Goal: Task Accomplishment & Management: Complete application form

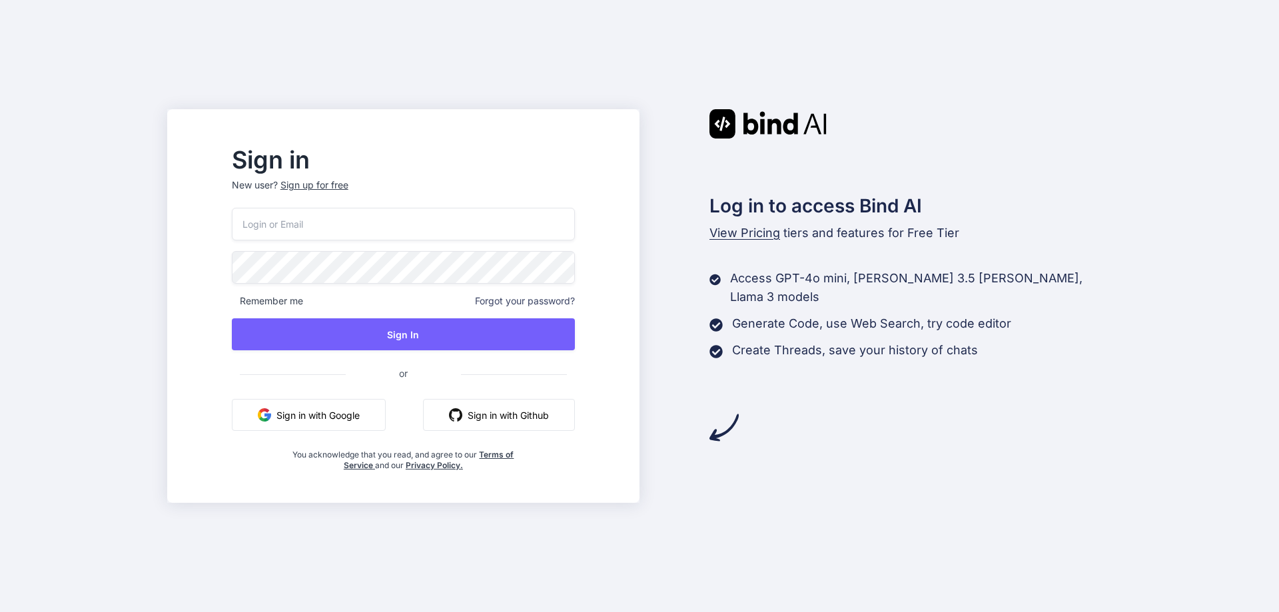
click at [316, 221] on input "email" at bounding box center [403, 224] width 343 height 33
type input "vishvajeet12345@yopmail.com"
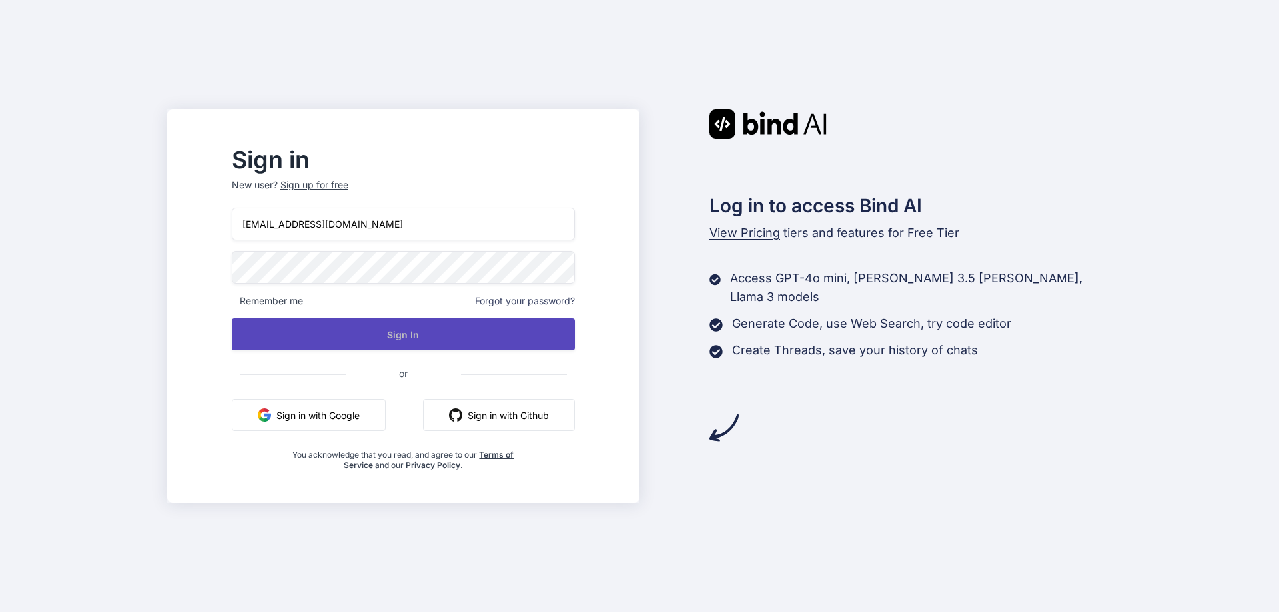
click at [418, 332] on button "Sign In" at bounding box center [403, 334] width 343 height 32
click at [466, 330] on button "Sign In" at bounding box center [403, 334] width 343 height 32
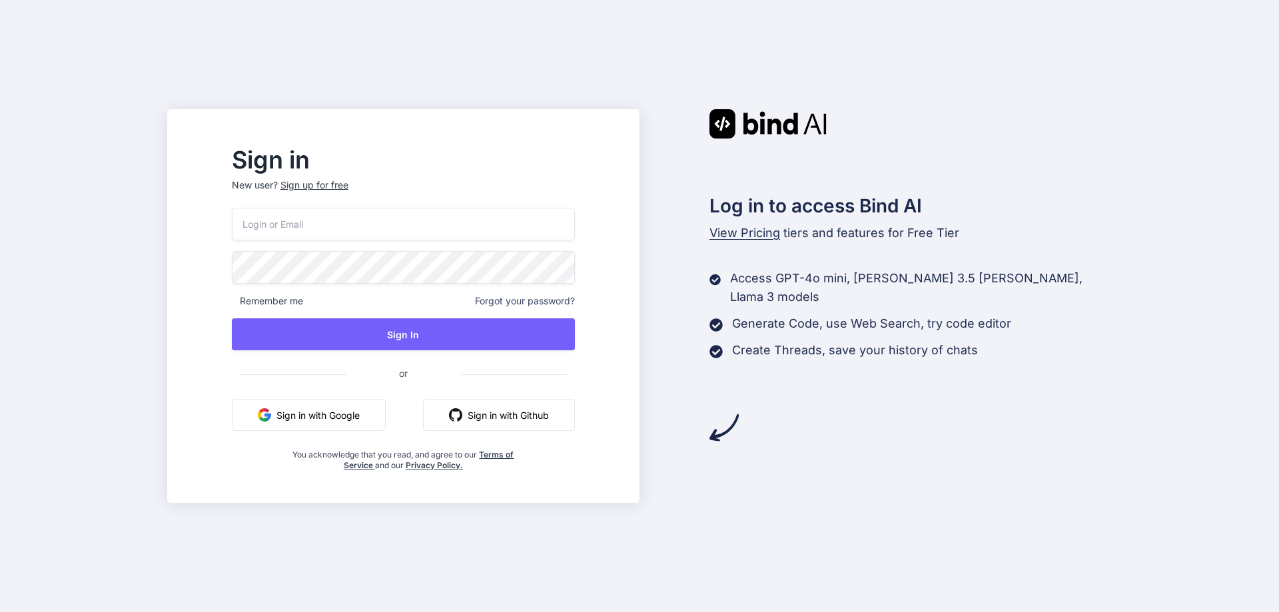
click at [348, 186] on div "Sign up for free" at bounding box center [314, 185] width 68 height 13
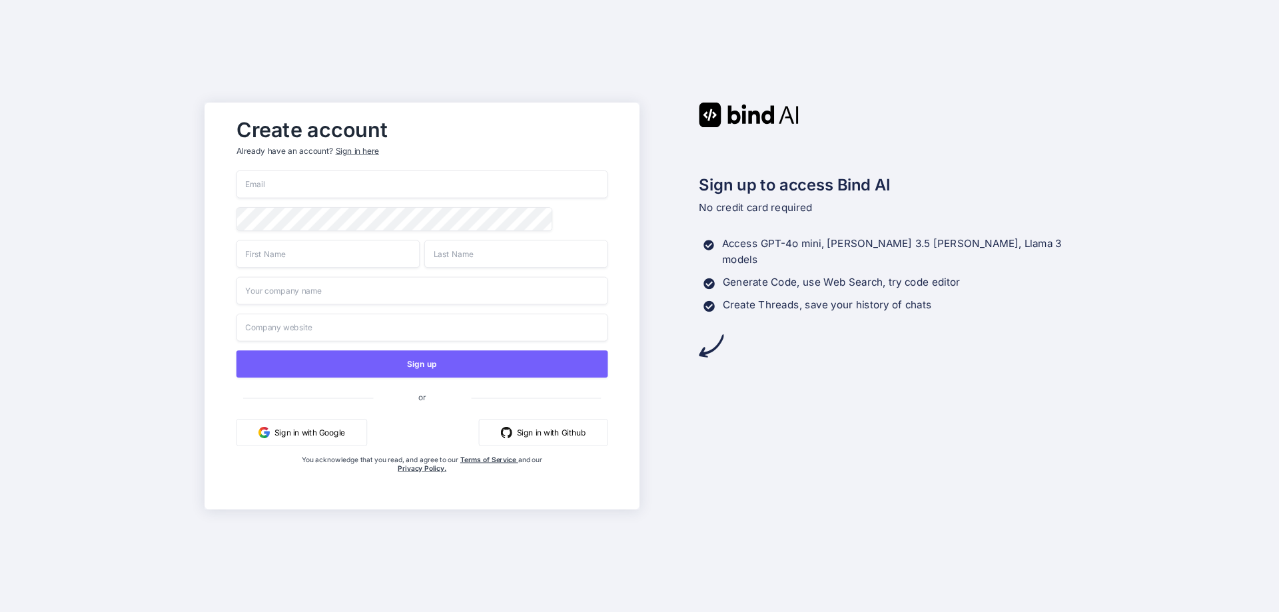
click at [360, 186] on input "email" at bounding box center [422, 185] width 372 height 28
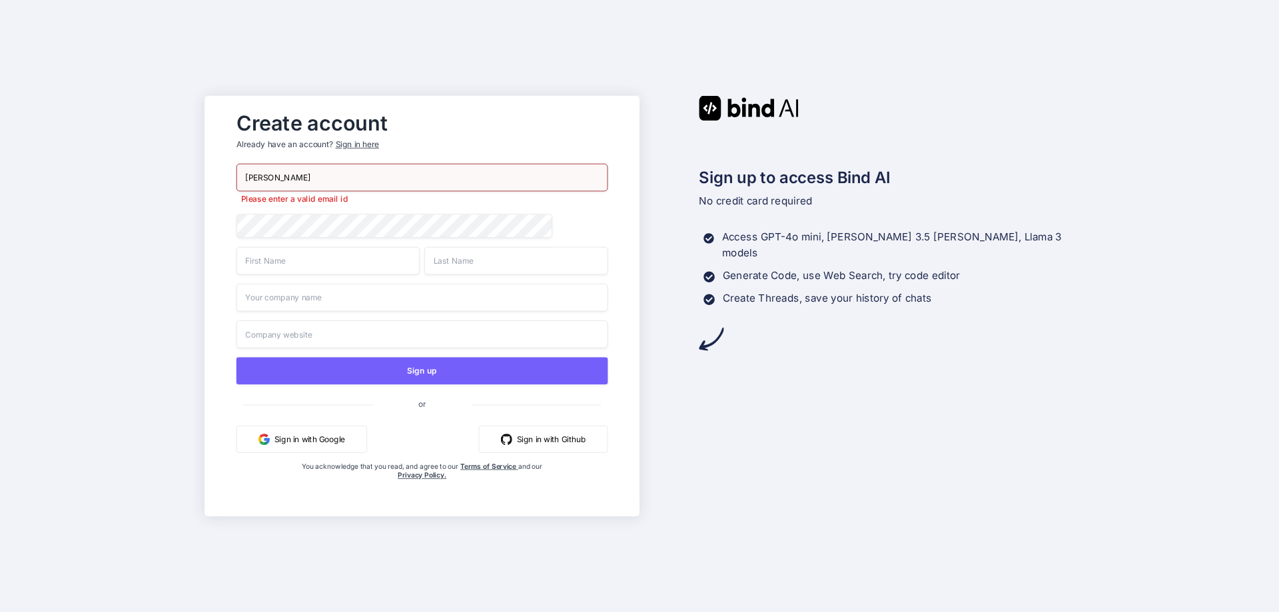
click at [284, 178] on input "vishvajeet chauhan" at bounding box center [422, 178] width 372 height 28
type input "vishvajeet1234567@yopmail.com"
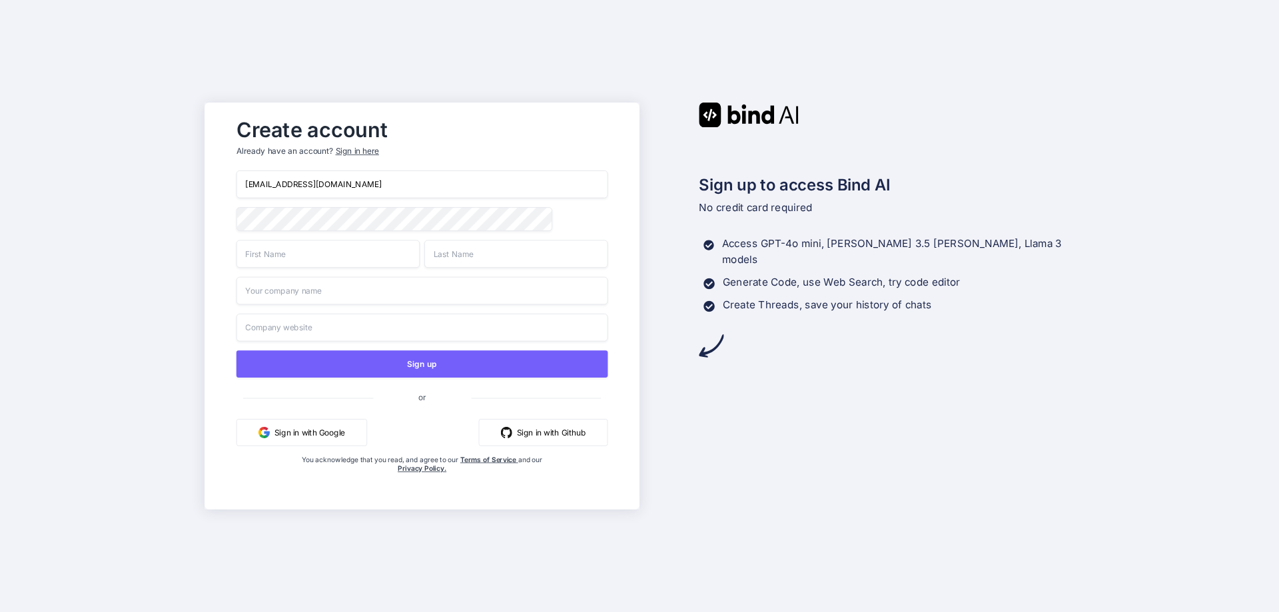
click at [495, 258] on input "text" at bounding box center [515, 254] width 183 height 28
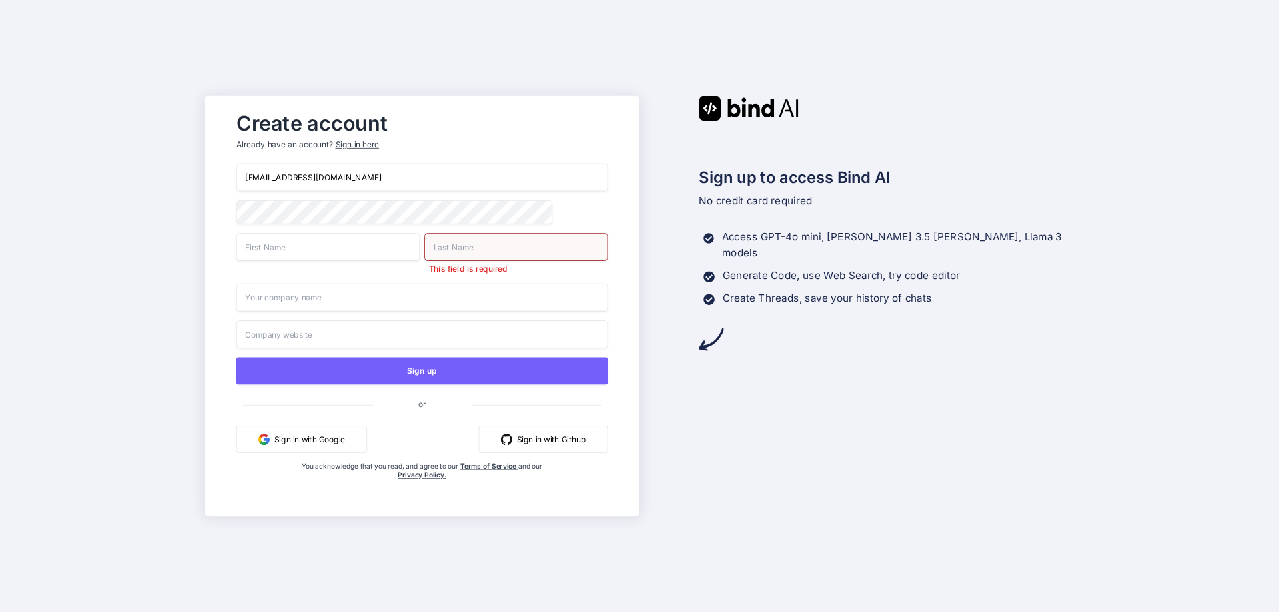
click at [259, 261] on input "text" at bounding box center [327, 247] width 183 height 28
type input "vishvajeet"
click at [468, 249] on input "text" at bounding box center [515, 247] width 183 height 28
type input "chuahan"
click at [295, 296] on input "text" at bounding box center [422, 298] width 372 height 28
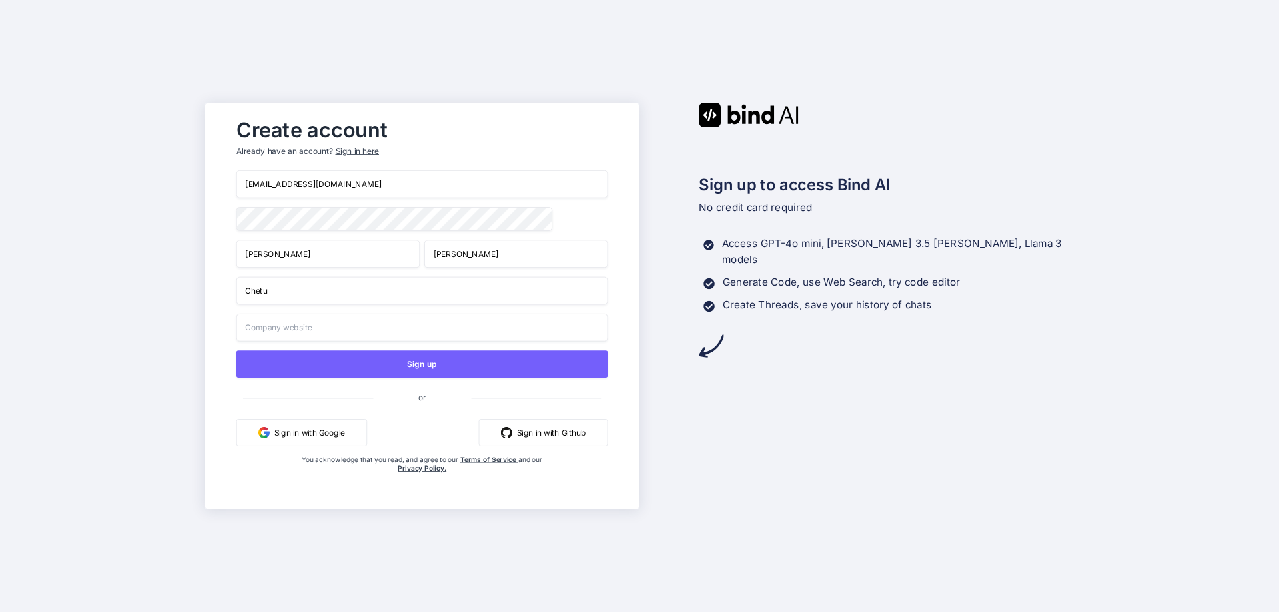
type input "Chetu"
click at [323, 334] on input "text" at bounding box center [422, 328] width 372 height 28
type input "chetu.com"
drag, startPoint x: 380, startPoint y: 188, endPoint x: 210, endPoint y: 169, distance: 170.9
click at [210, 169] on div "Create account Already have an account? Sign in here vishvajeet1234567@yopmail.…" at bounding box center [422, 306] width 435 height 407
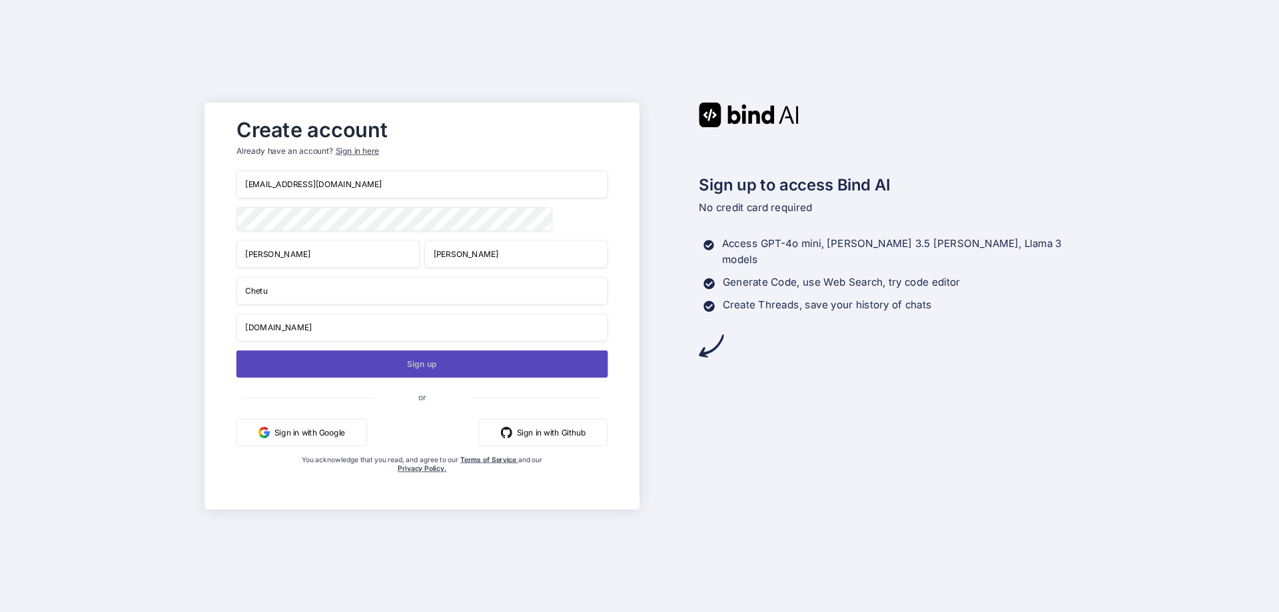
click at [527, 360] on button "Sign up" at bounding box center [422, 363] width 372 height 27
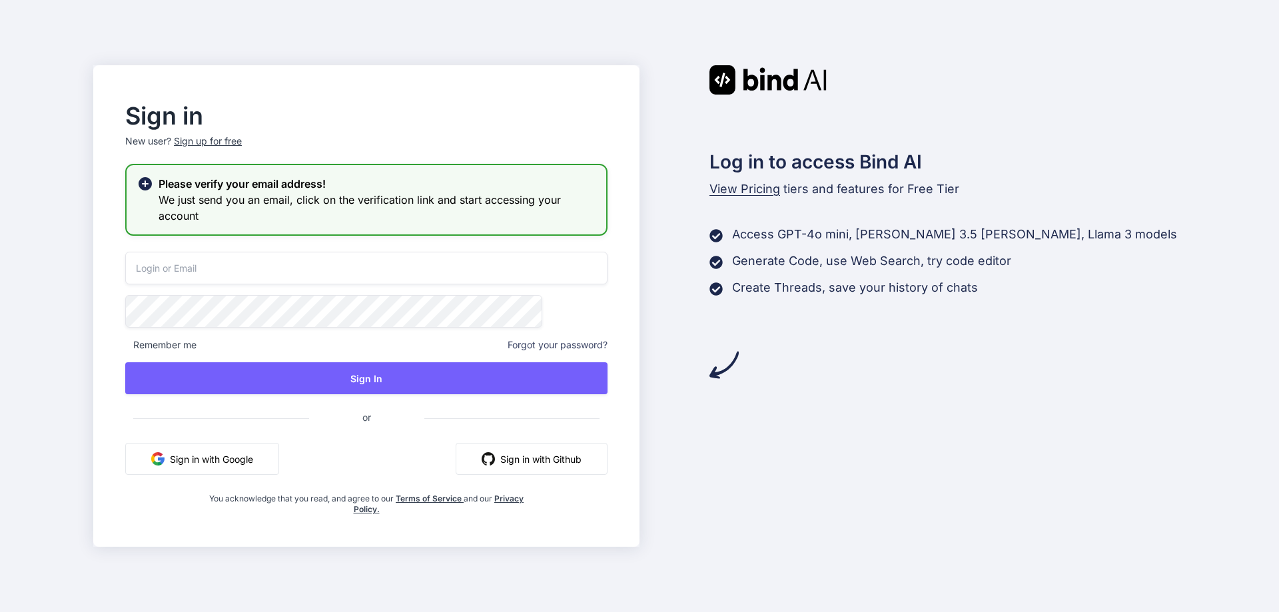
click at [284, 264] on input "email" at bounding box center [366, 268] width 482 height 33
paste input "vishvajeet1234567@yopmail.com"
type input "vishvajeet1234567@yopmail.com"
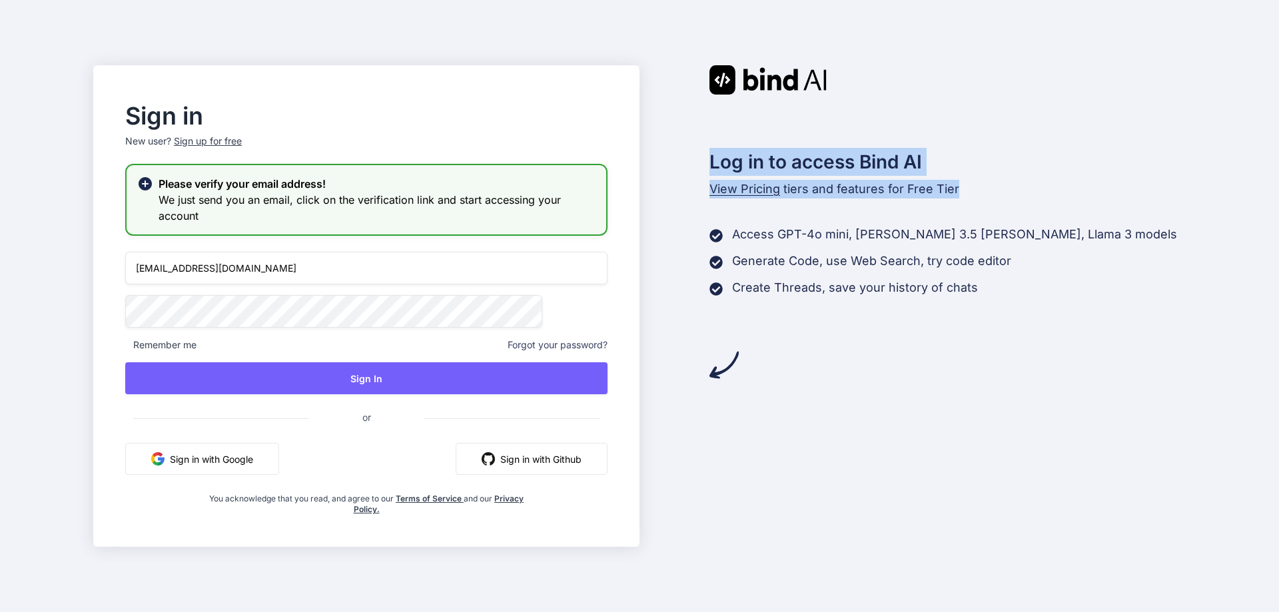
drag, startPoint x: 705, startPoint y: 156, endPoint x: 956, endPoint y: 197, distance: 253.8
click at [956, 197] on div "Log in to access Bind AI View Pricing tiers and features for Free Tier Access G…" at bounding box center [913, 222] width 546 height 314
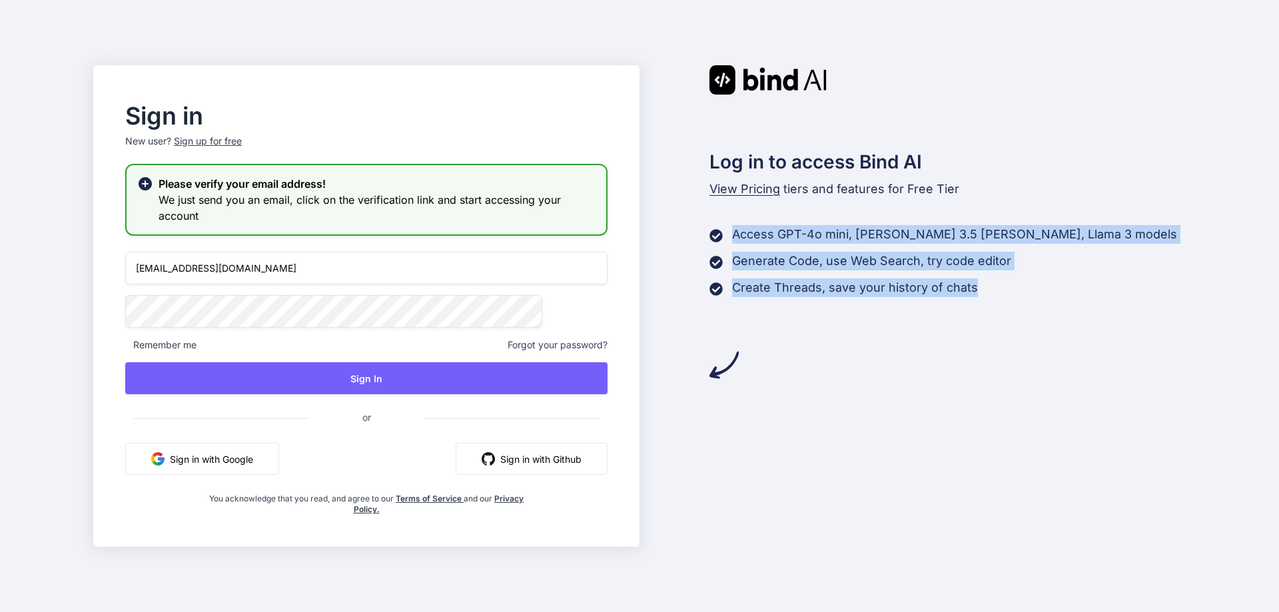
drag, startPoint x: 947, startPoint y: 274, endPoint x: 697, endPoint y: 225, distance: 254.6
click at [697, 225] on div "Log in to access Bind AI View Pricing tiers and features for Free Tier Access G…" at bounding box center [913, 222] width 546 height 314
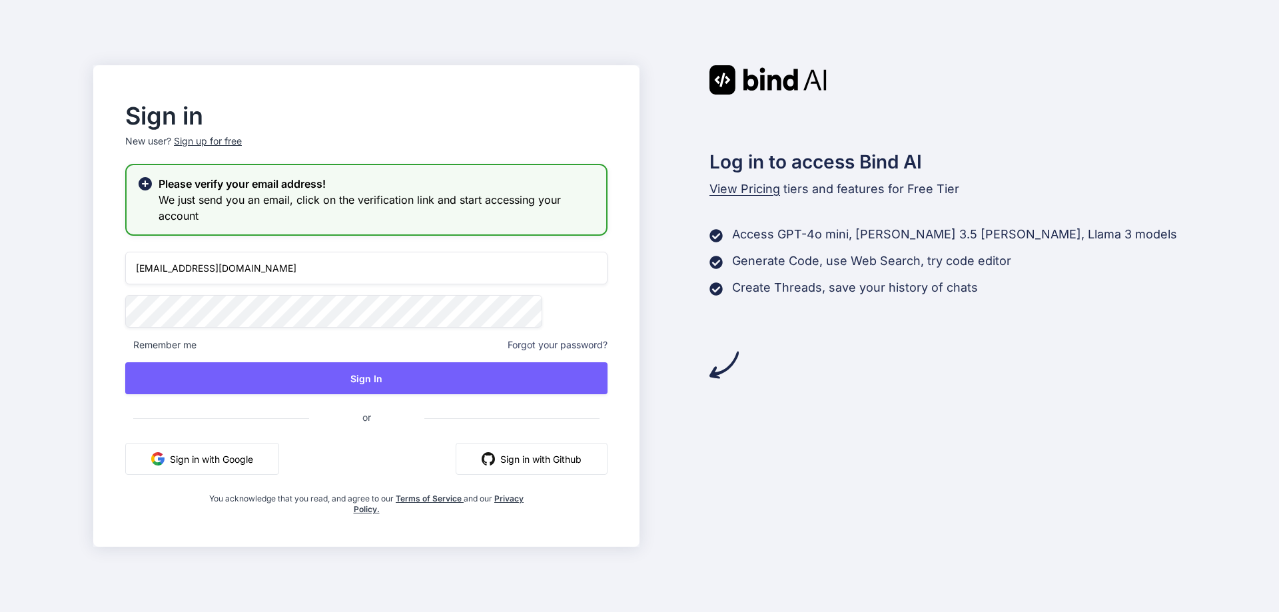
click at [385, 262] on input "vishvajeet1234567@yopmail.com" at bounding box center [366, 268] width 482 height 33
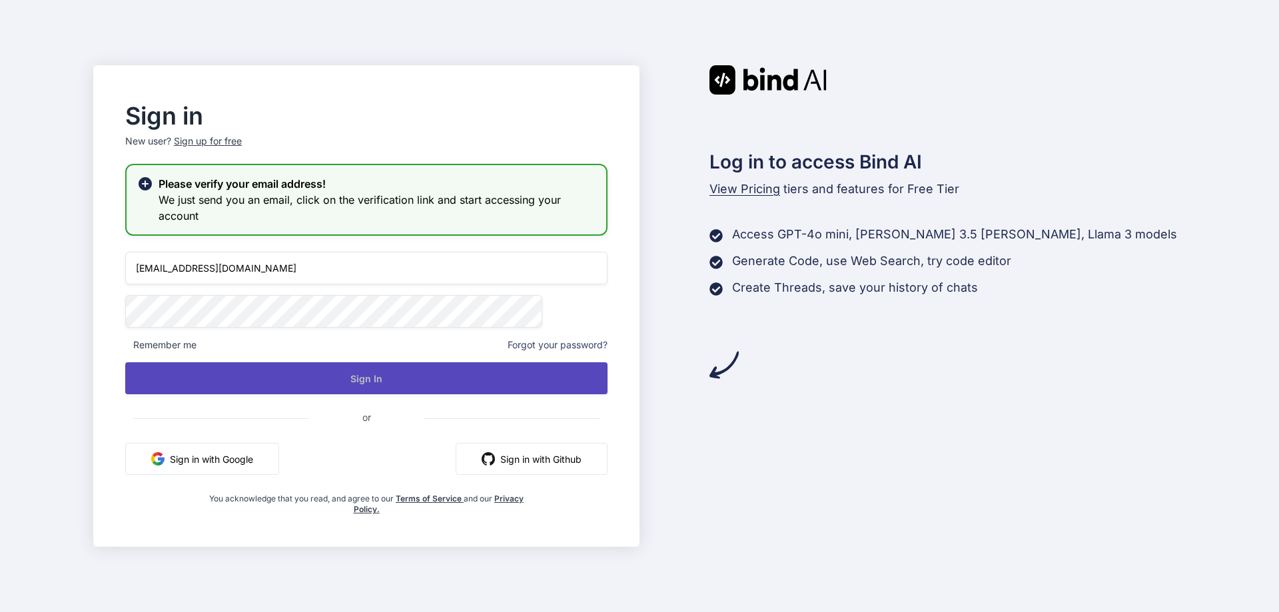
click at [285, 374] on button "Sign In" at bounding box center [366, 378] width 482 height 32
